Goal: Task Accomplishment & Management: Use online tool/utility

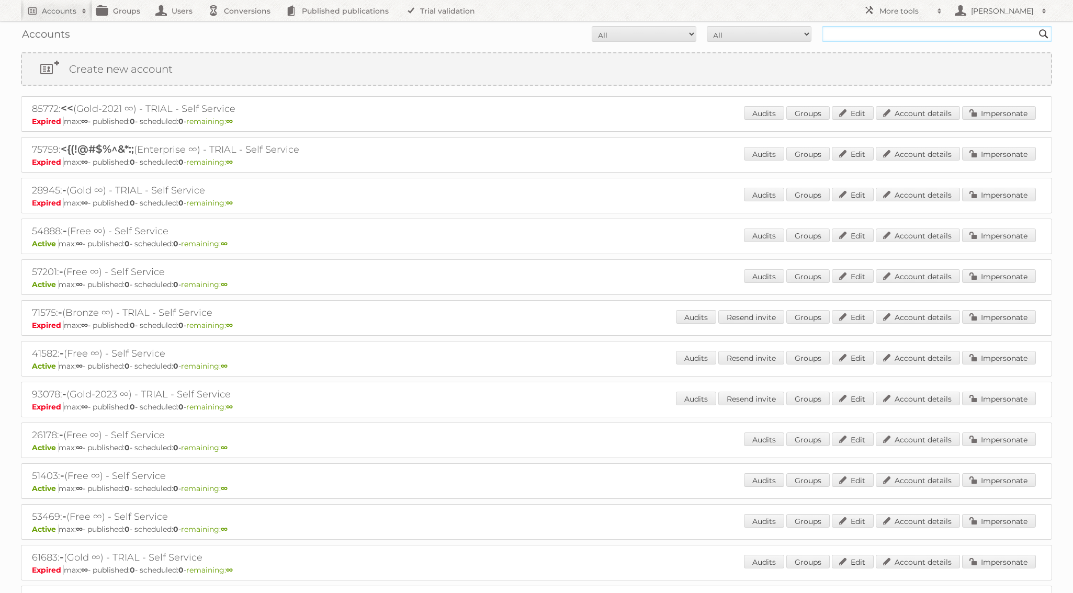
click at [857, 35] on input "text" at bounding box center [937, 34] width 230 height 16
type input "jose@publitas"
click at [892, 36] on input "jose@publitas" at bounding box center [937, 34] width 230 height 16
click at [1036, 26] on input "Search" at bounding box center [1044, 34] width 16 height 16
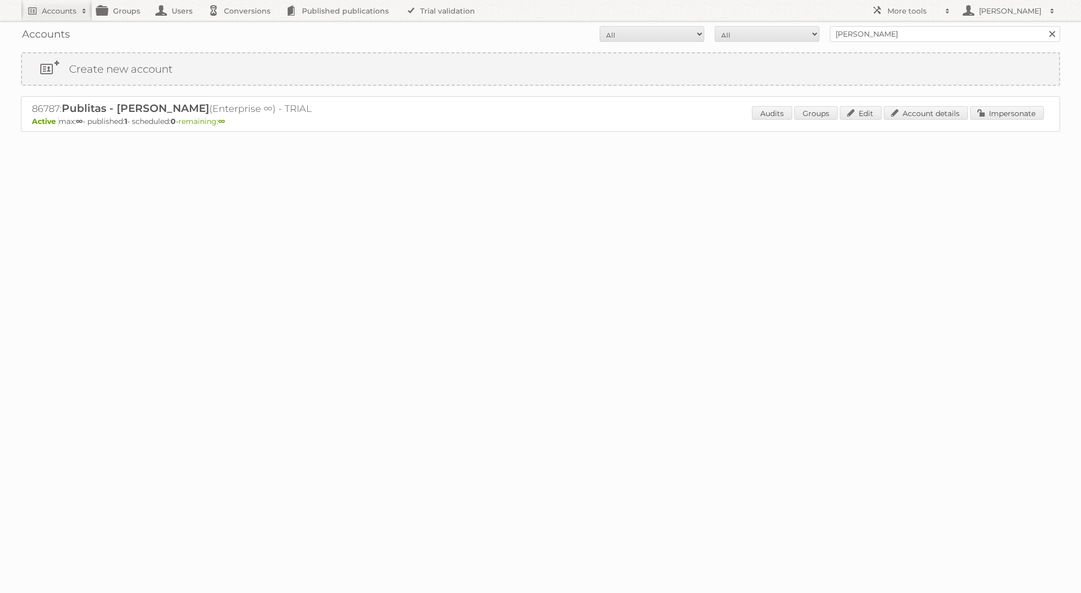
click at [43, 108] on h2 "86787: Publitas - José Marques (Enterprise ∞) - TRIAL" at bounding box center [215, 109] width 366 height 14
copy h2 "86787"
click at [907, 9] on h2 "More tools" at bounding box center [913, 11] width 52 height 10
click at [903, 140] on link "Beta Features" at bounding box center [919, 139] width 104 height 16
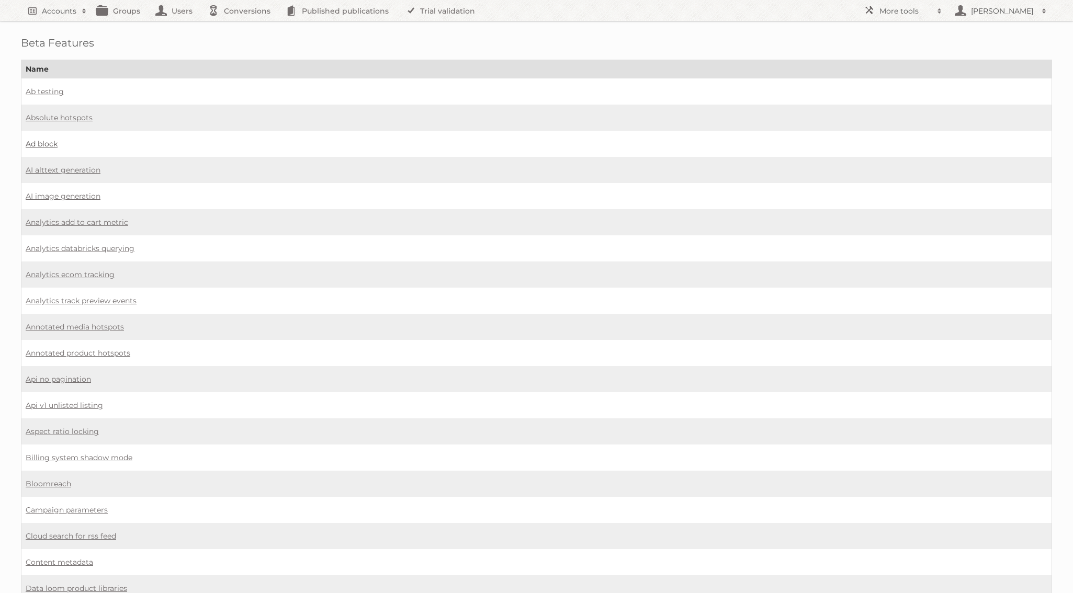
click at [51, 143] on link "Ad block" at bounding box center [42, 143] width 32 height 9
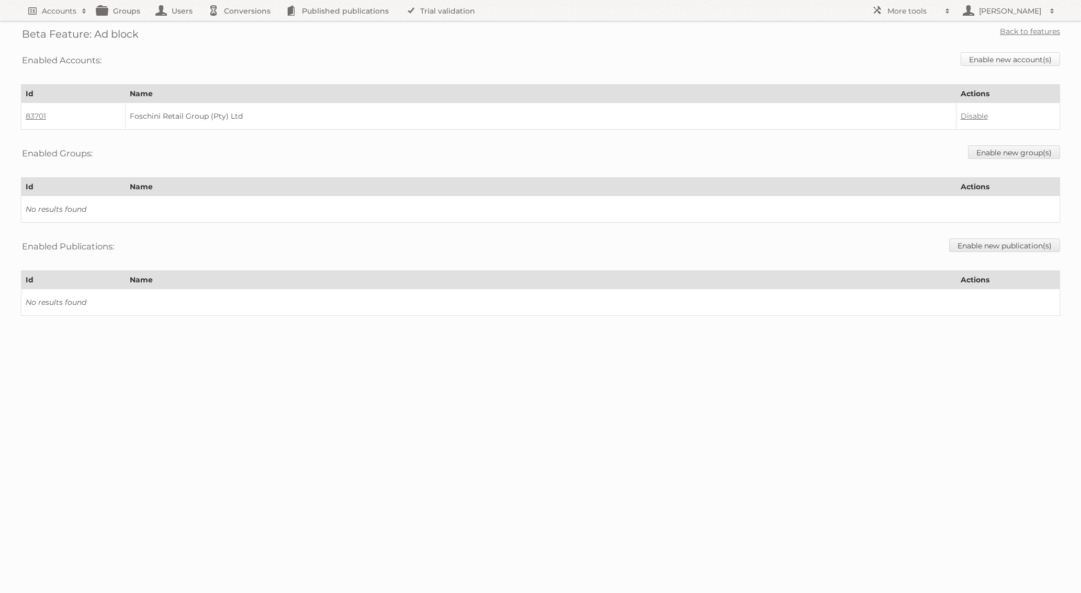
click at [1009, 61] on link "Enable new account(s)" at bounding box center [1010, 59] width 99 height 14
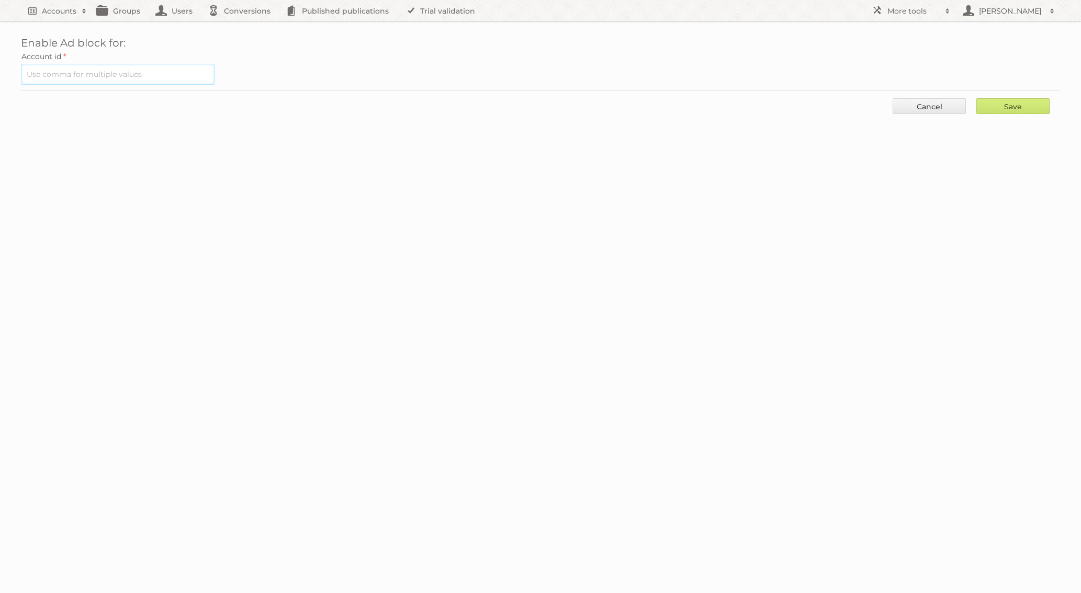
click at [120, 78] on input "text" at bounding box center [118, 74] width 194 height 21
paste input "86787"
type input "86787"
click at [996, 105] on input "Save" at bounding box center [1012, 106] width 73 height 16
